Goal: Information Seeking & Learning: Learn about a topic

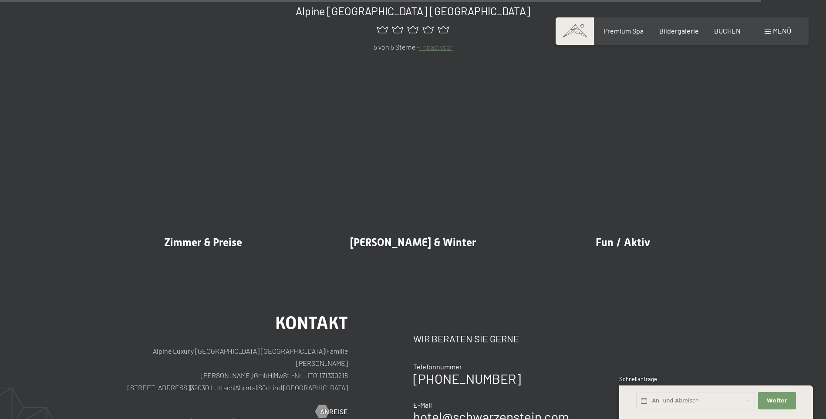
scroll to position [4075, 0]
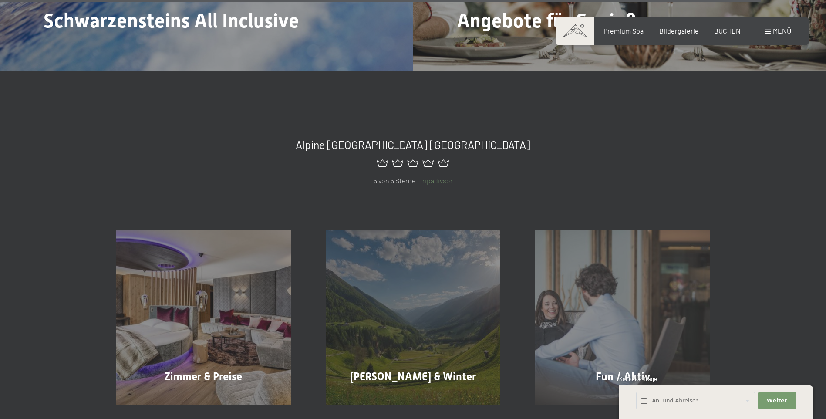
click at [782, 36] on div "Menü" at bounding box center [777, 31] width 27 height 10
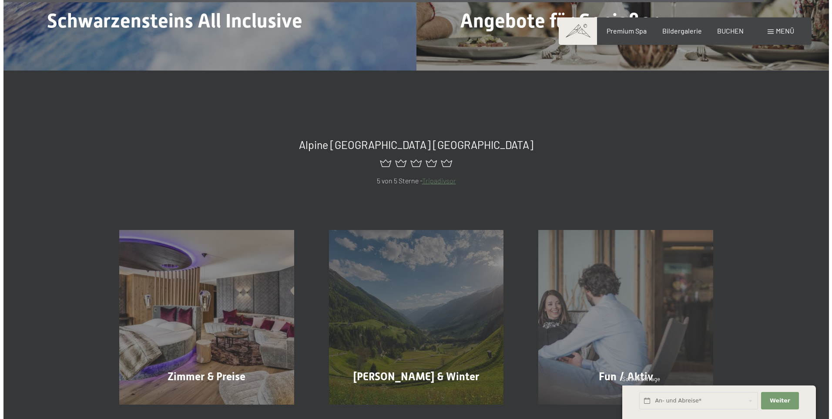
scroll to position [4092, 0]
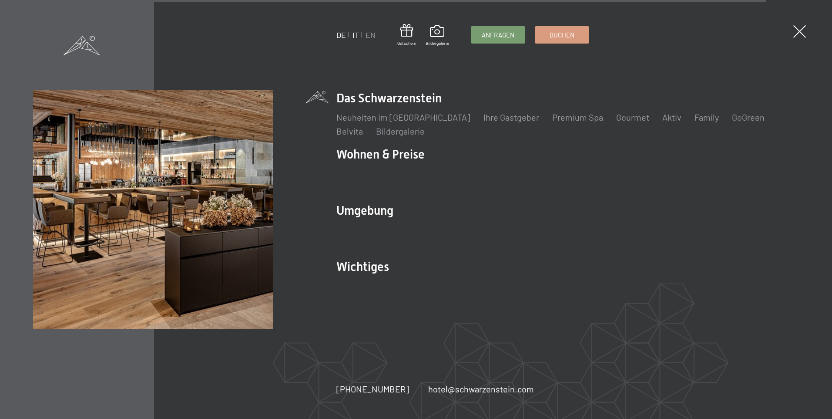
click at [355, 36] on link "IT" at bounding box center [356, 35] width 7 height 10
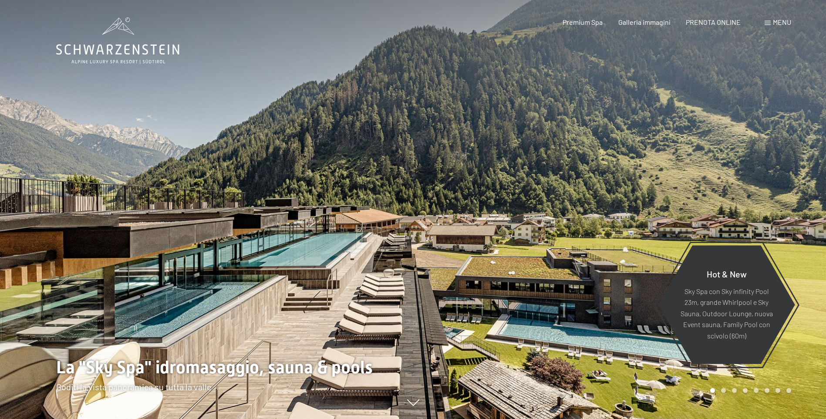
click at [771, 24] on div "Menu" at bounding box center [777, 22] width 27 height 10
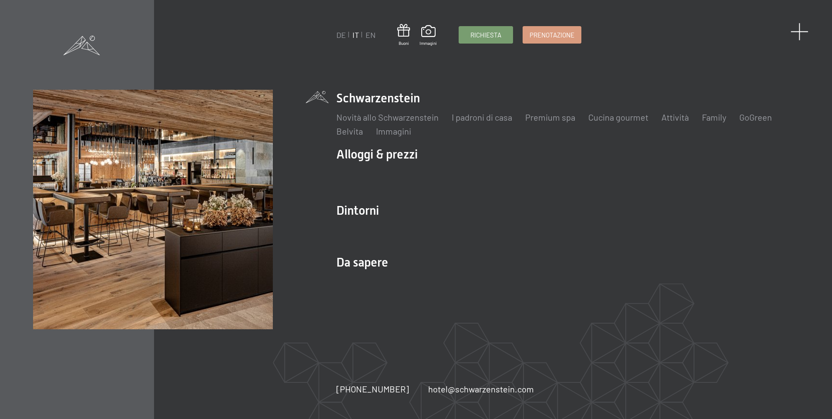
click at [802, 29] on span at bounding box center [800, 32] width 18 height 18
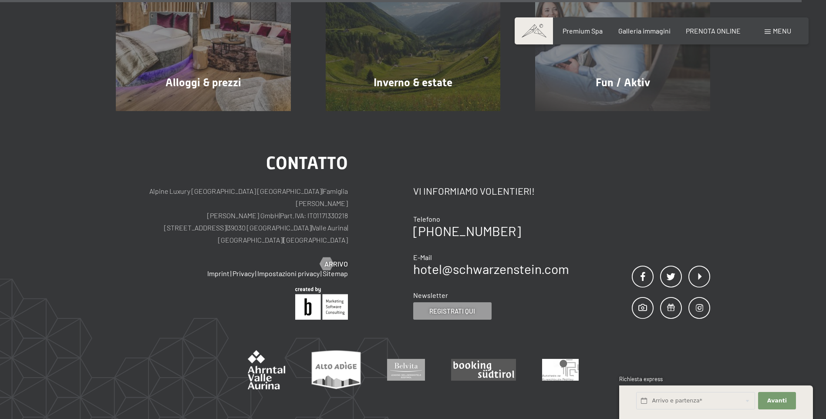
scroll to position [4285, 0]
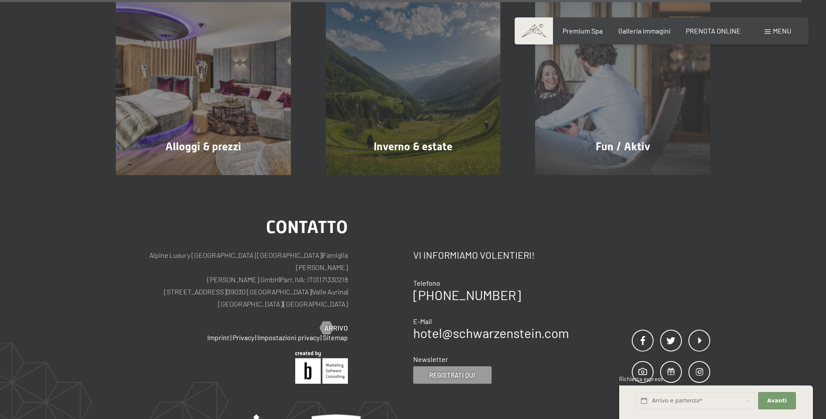
click at [781, 35] on div "Menu" at bounding box center [777, 31] width 27 height 10
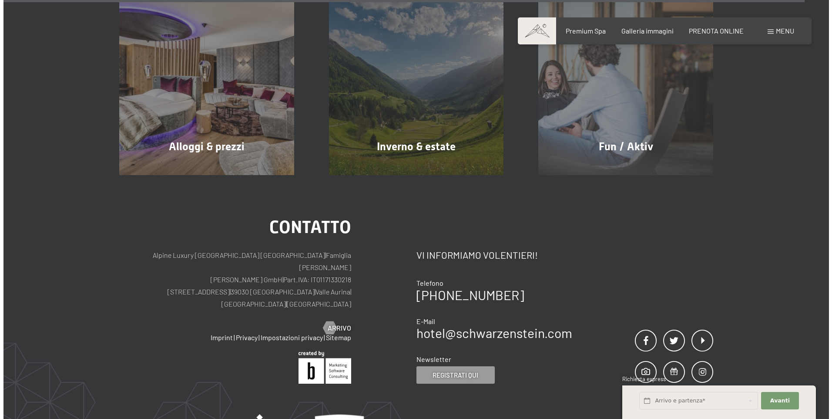
scroll to position [4304, 0]
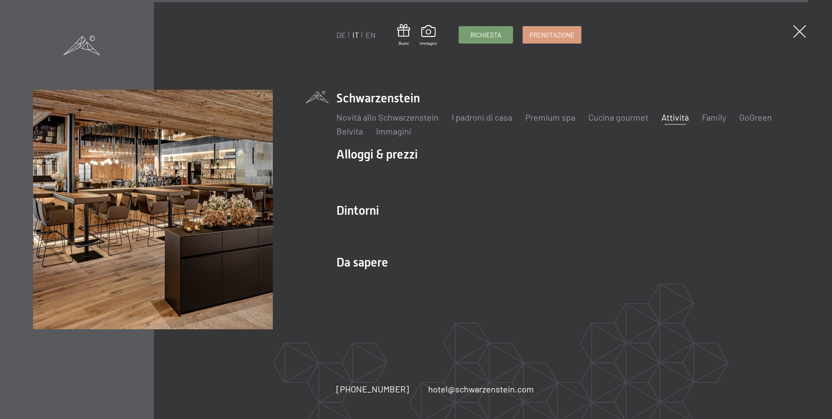
click at [673, 117] on link "Attività" at bounding box center [675, 117] width 27 height 10
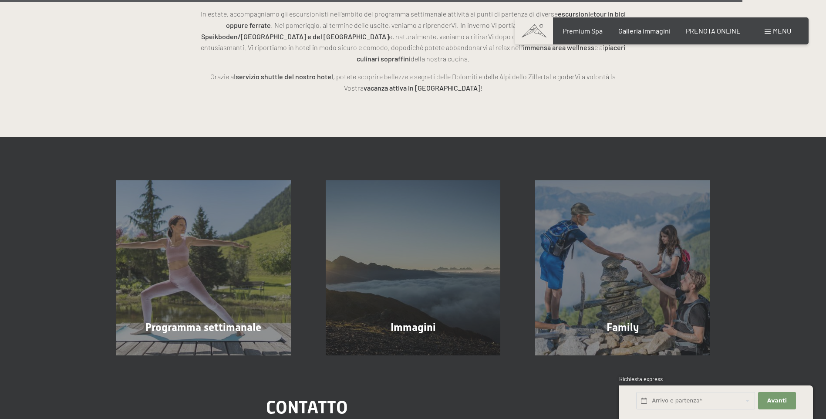
scroll to position [2481, 0]
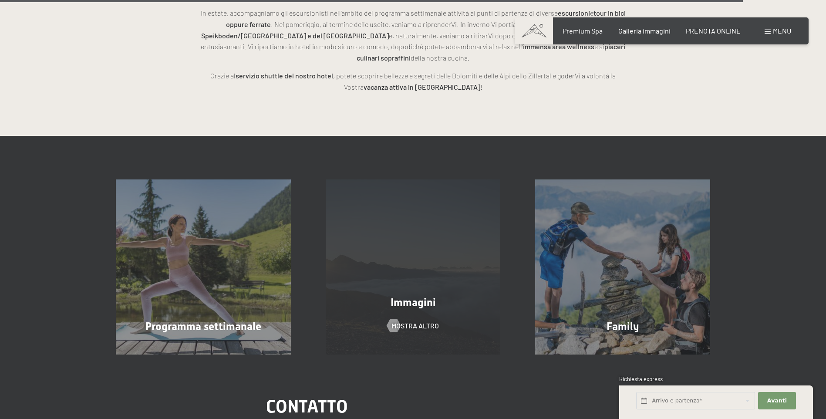
click at [417, 253] on div "Immagini mostra altro" at bounding box center [413, 266] width 210 height 175
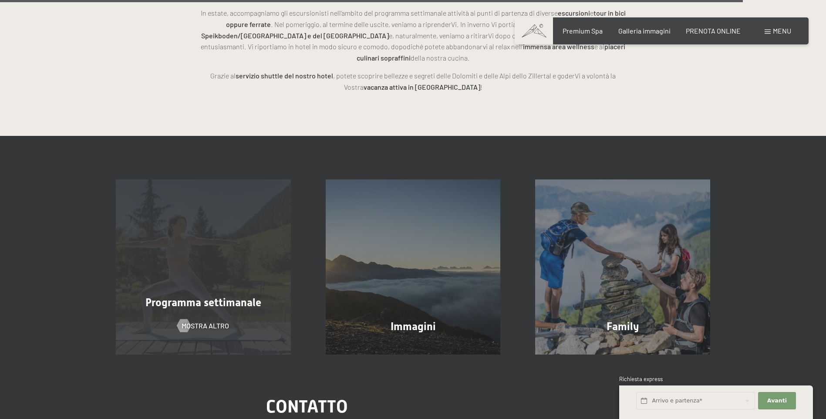
click at [223, 296] on span "Programma settimanale" at bounding box center [203, 302] width 116 height 13
